Goal: Transaction & Acquisition: Purchase product/service

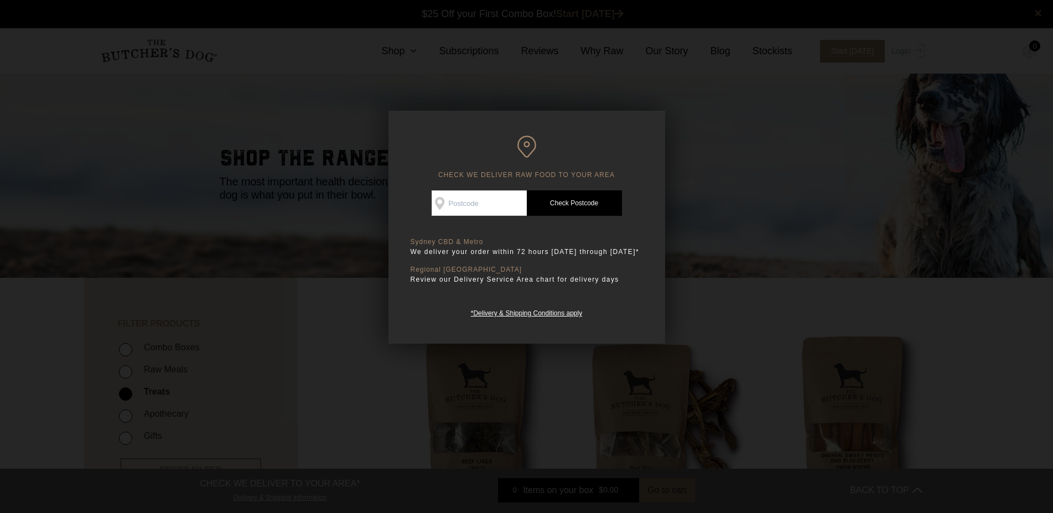
click at [463, 187] on div "CHECK WE DELIVER RAW FOOD TO YOUR AREA Good news! We deliver to your area Check…" at bounding box center [526, 227] width 277 height 233
type input "3799"
click at [555, 200] on link "Check Postcode" at bounding box center [574, 202] width 95 height 25
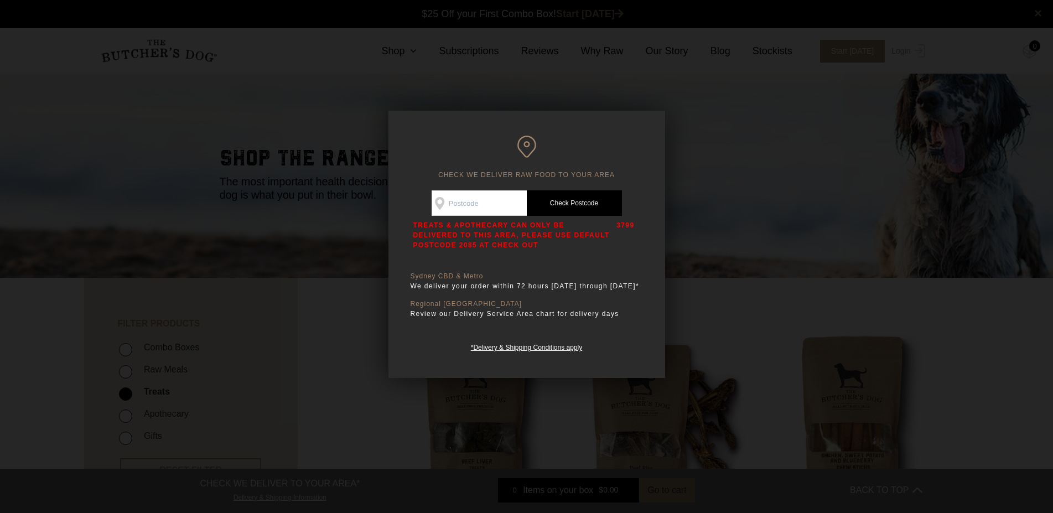
click at [736, 157] on div at bounding box center [526, 256] width 1053 height 513
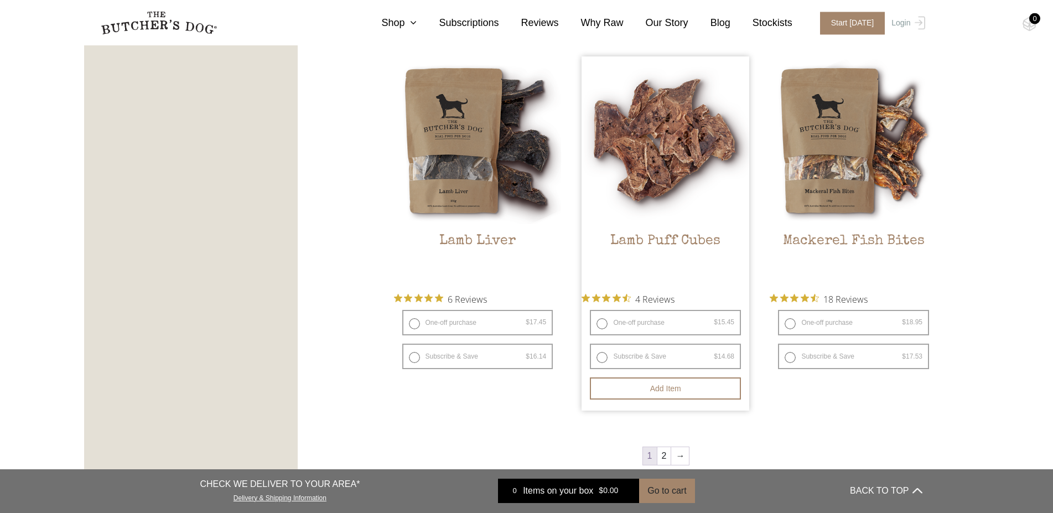
scroll to position [1355, 0]
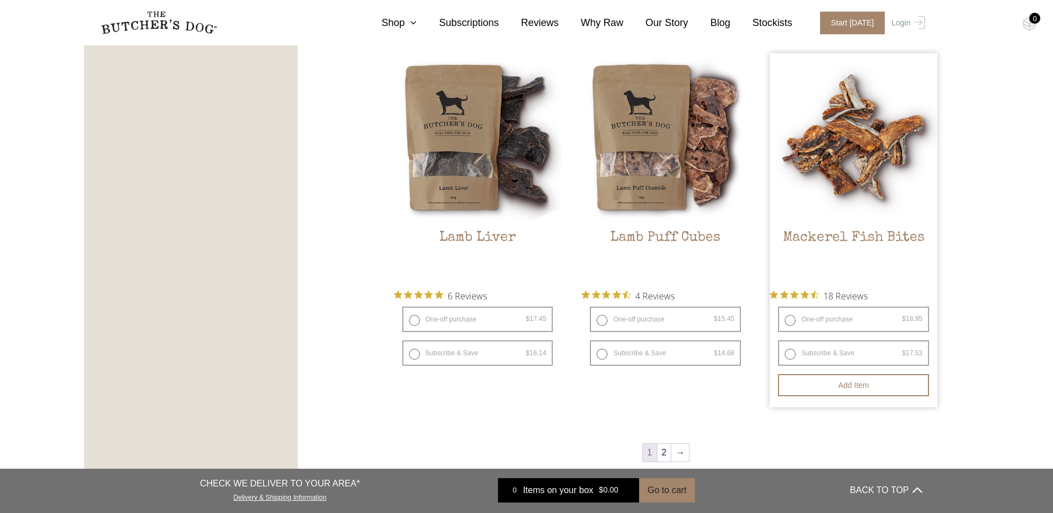
click at [868, 297] on span "18 Reviews" at bounding box center [845, 295] width 44 height 17
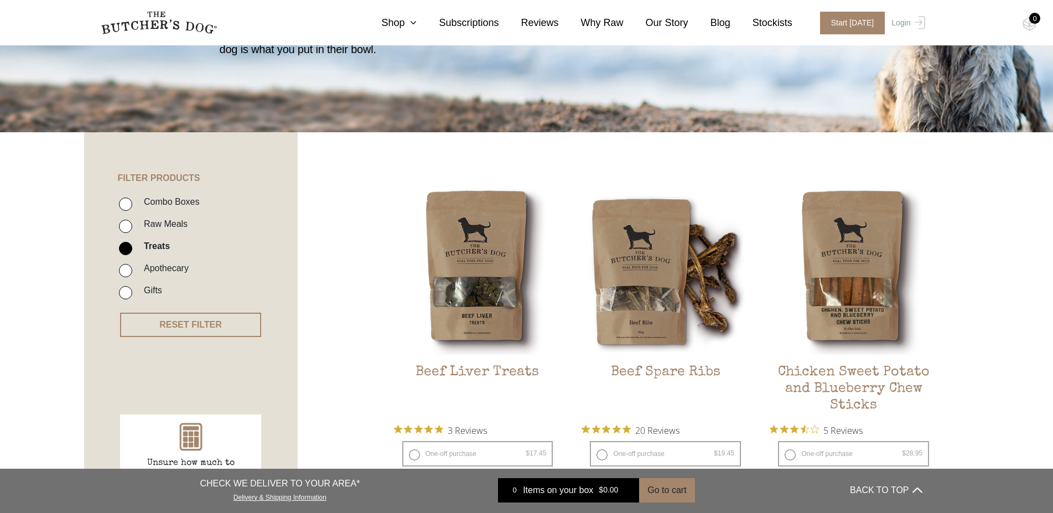
scroll to position [113, 0]
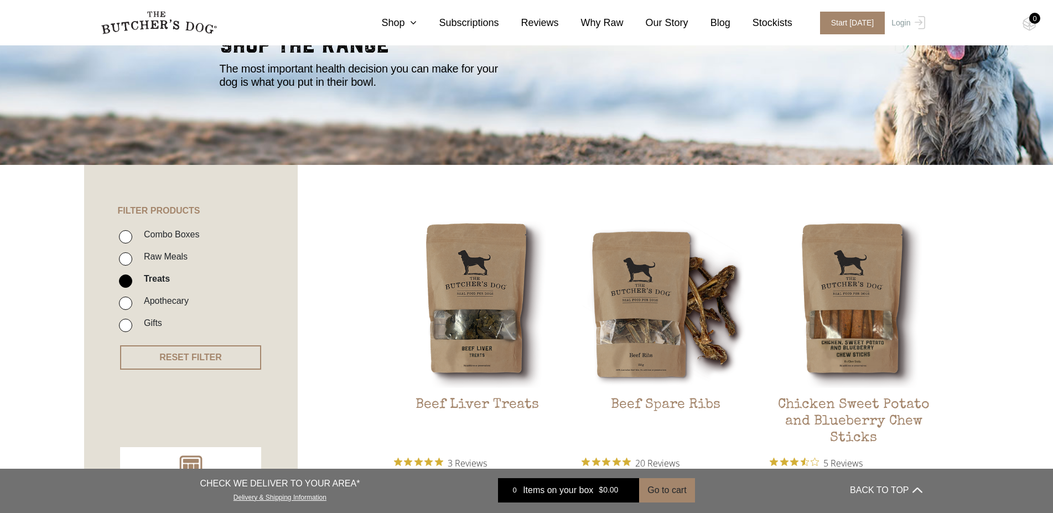
click at [129, 305] on input "Apothecary" at bounding box center [125, 303] width 13 height 13
checkbox input "true"
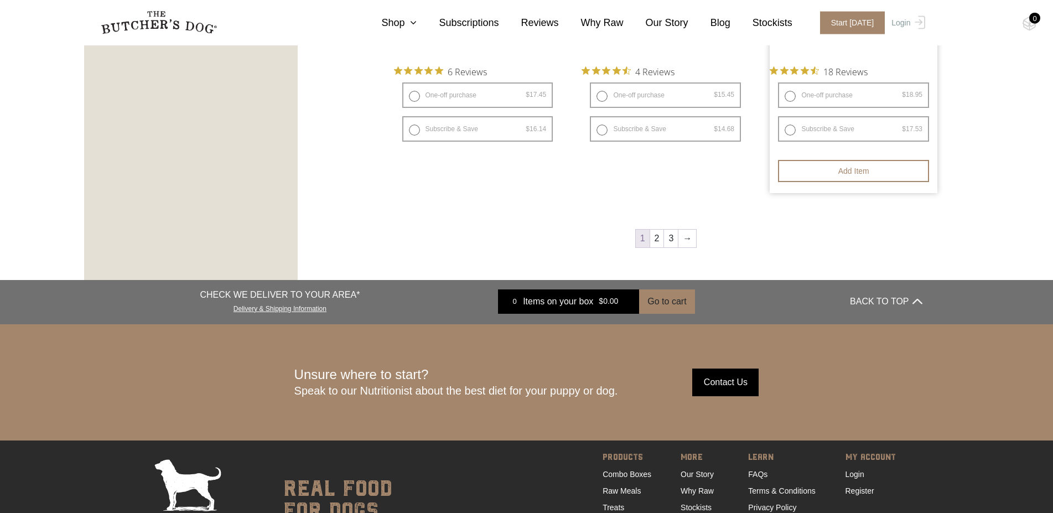
scroll to position [1605, 0]
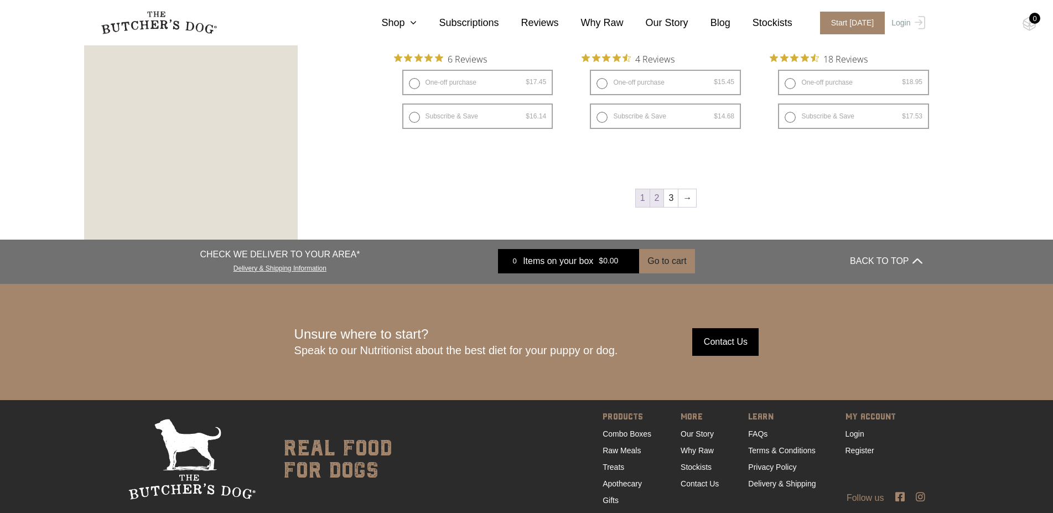
click at [655, 196] on link "2" at bounding box center [657, 198] width 14 height 18
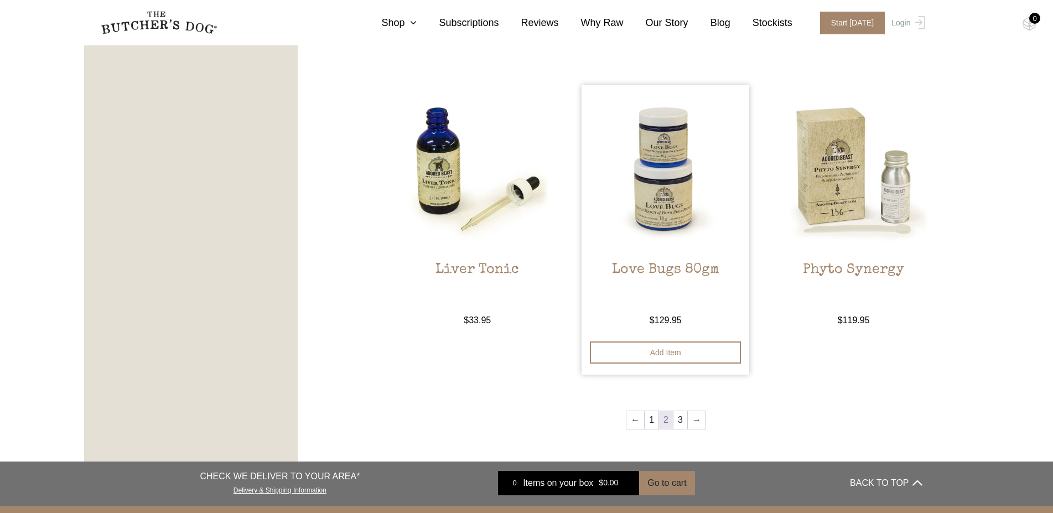
scroll to position [1210, 0]
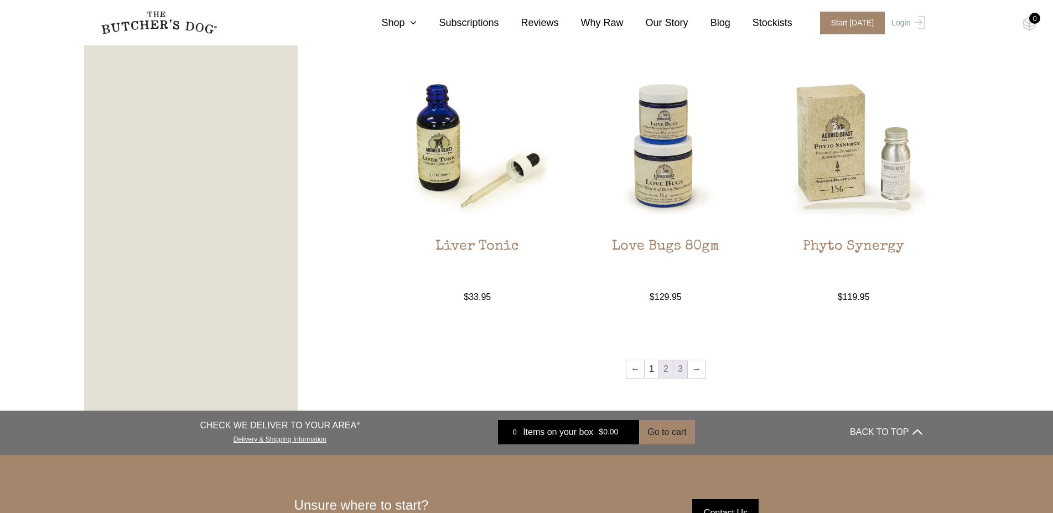
click at [683, 360] on link "3" at bounding box center [681, 369] width 14 height 18
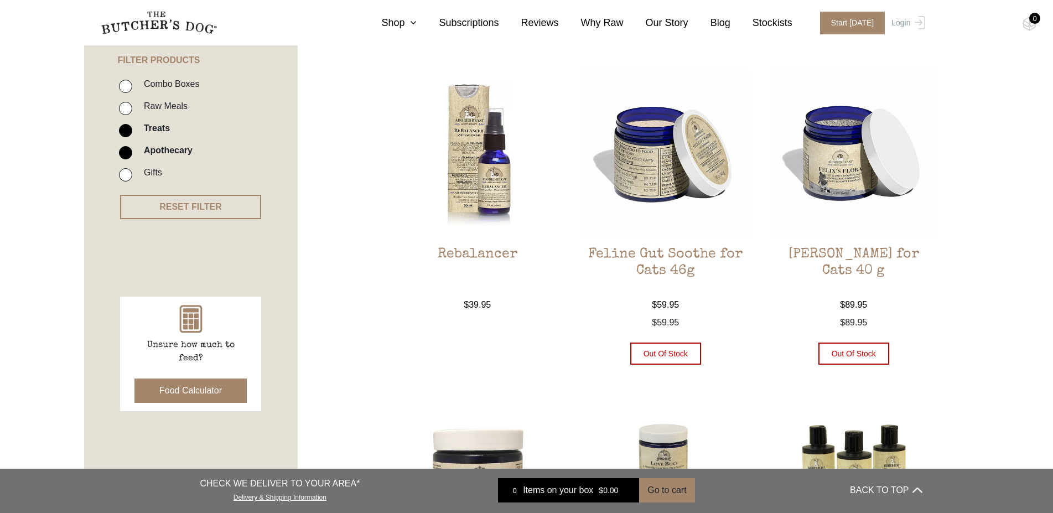
scroll to position [250, 0]
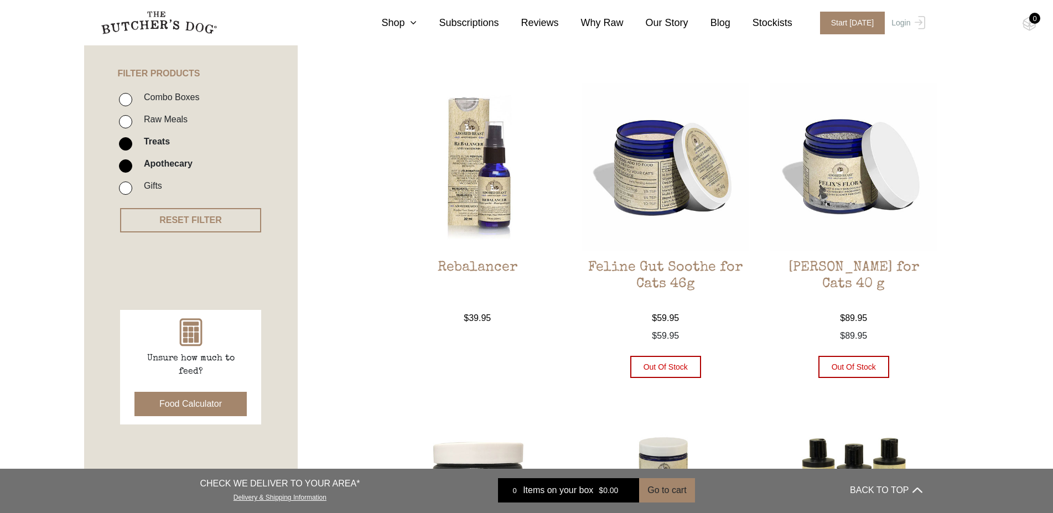
click at [126, 183] on input "Gifts" at bounding box center [125, 188] width 13 height 13
checkbox input "true"
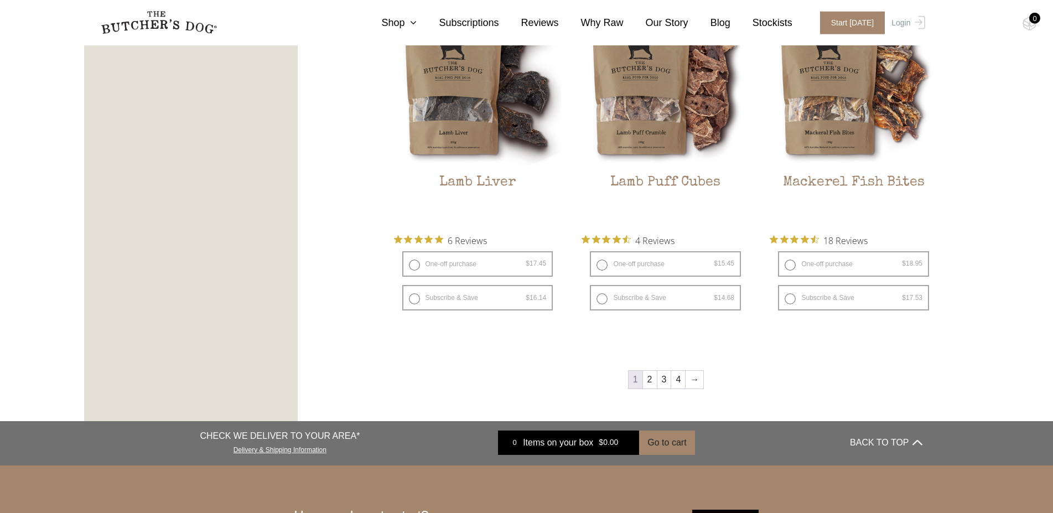
scroll to position [1582, 0]
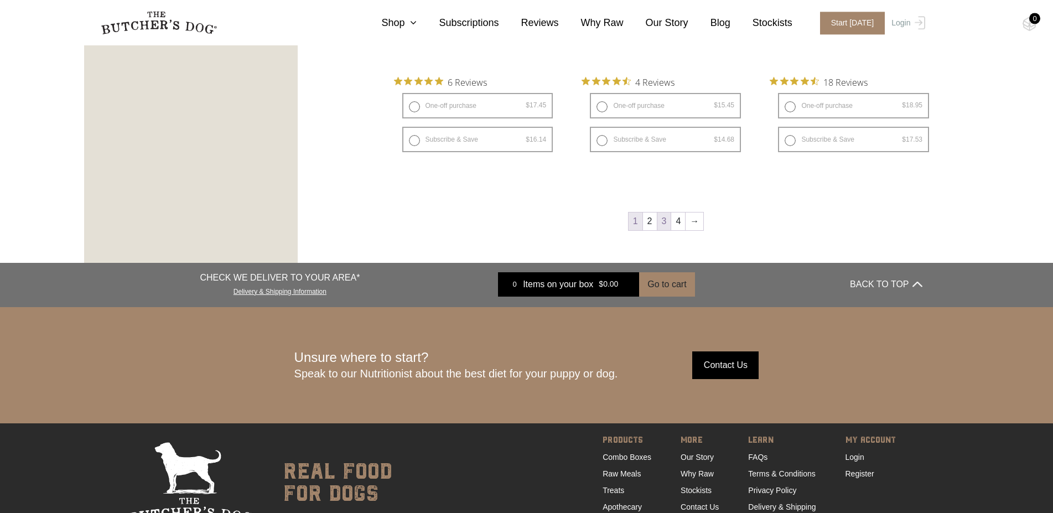
click at [665, 219] on link "3" at bounding box center [664, 222] width 14 height 18
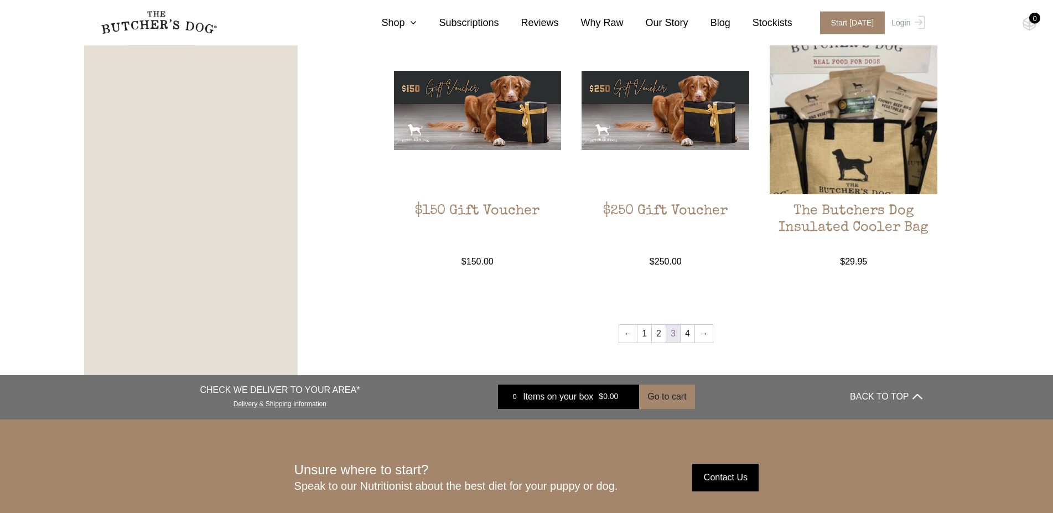
scroll to position [1323, 0]
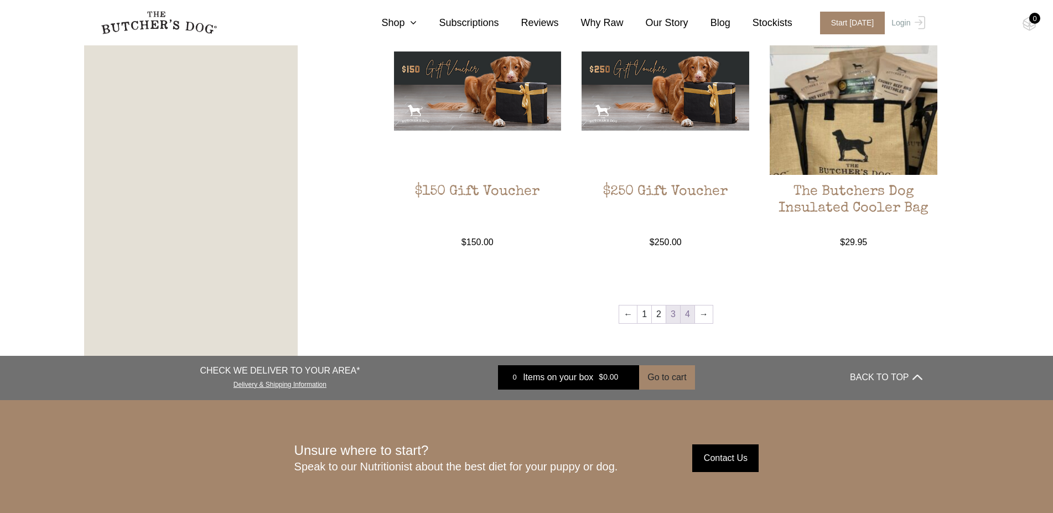
click at [687, 315] on link "4" at bounding box center [688, 314] width 14 height 18
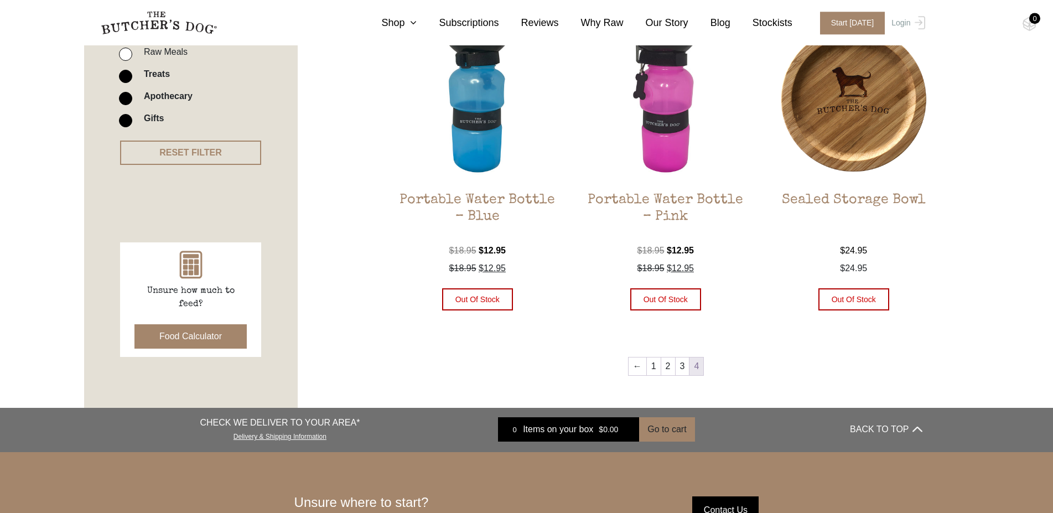
scroll to position [363, 0]
